Goal: Information Seeking & Learning: Learn about a topic

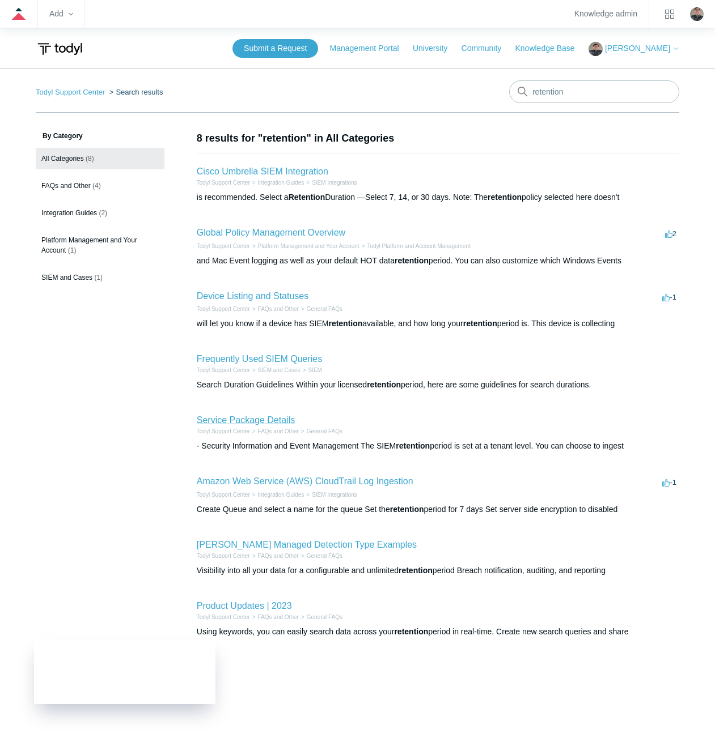
click at [215, 419] on link "Service Package Details" at bounding box center [246, 420] width 98 height 10
click at [238, 231] on link "Global Policy Management Overview" at bounding box center [271, 233] width 148 height 10
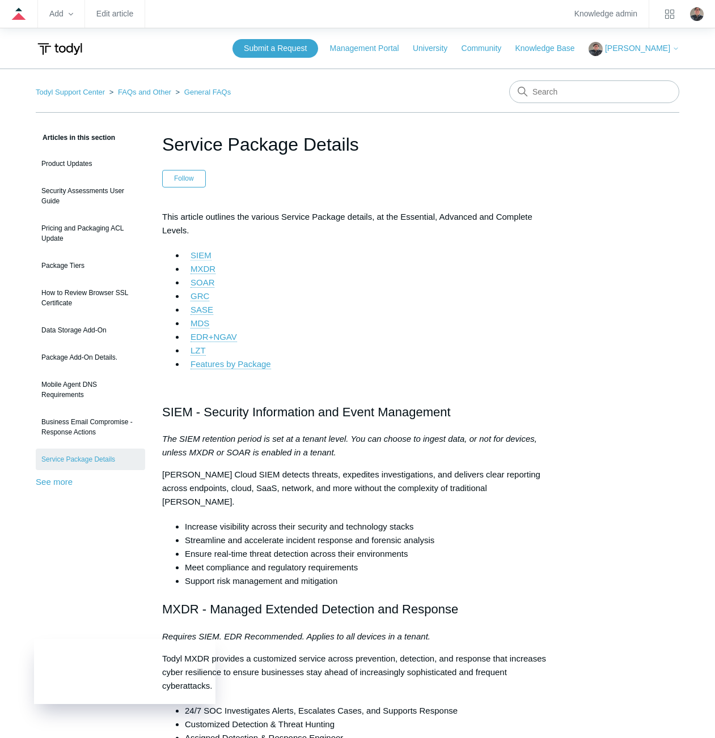
click at [209, 257] on link "SIEM" at bounding box center [200, 255] width 21 height 10
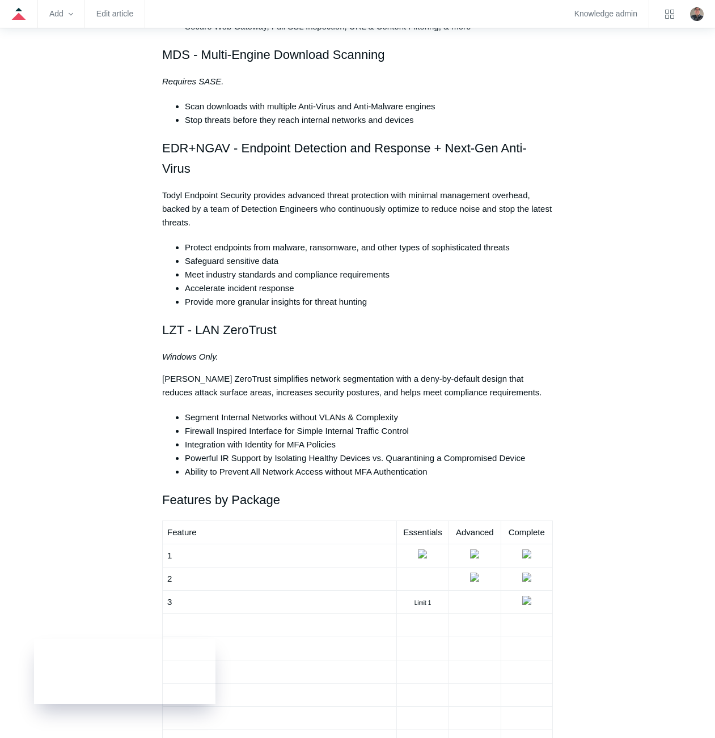
scroll to position [1476, 0]
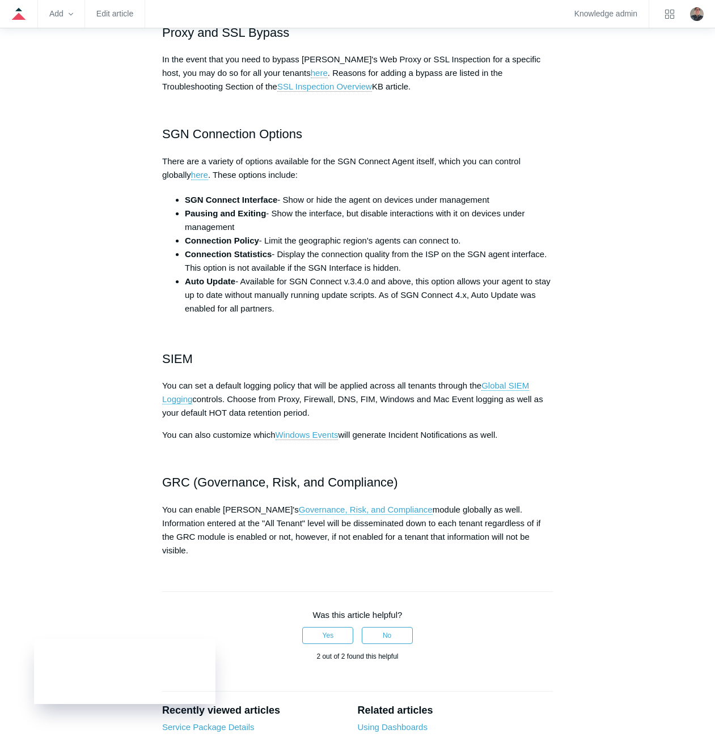
scroll to position [1133, 0]
